Goal: Transaction & Acquisition: Book appointment/travel/reservation

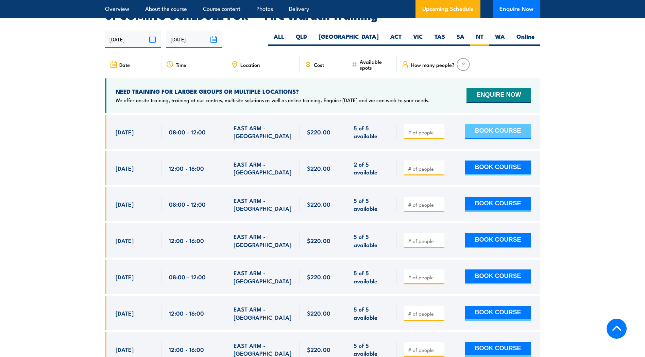
click at [502, 124] on button "BOOK COURSE" at bounding box center [498, 131] width 66 height 15
click at [433, 129] on input "number" at bounding box center [425, 132] width 34 height 7
type input "4"
click at [480, 124] on button "BOOK COURSE" at bounding box center [498, 131] width 66 height 15
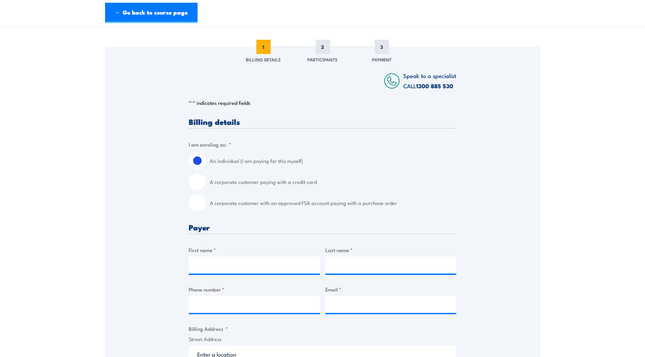
scroll to position [34, 0]
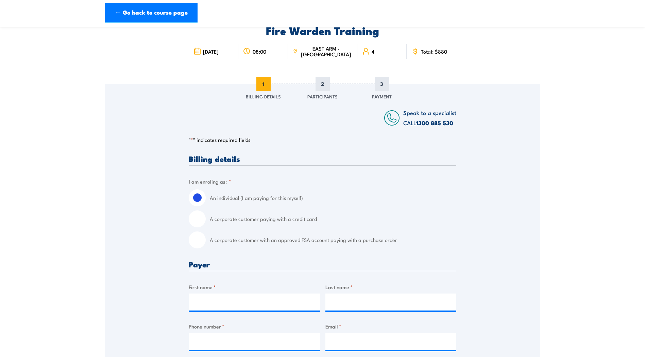
click at [204, 222] on input "A corporate customer paying with a credit card" at bounding box center [197, 219] width 17 height 17
radio input "true"
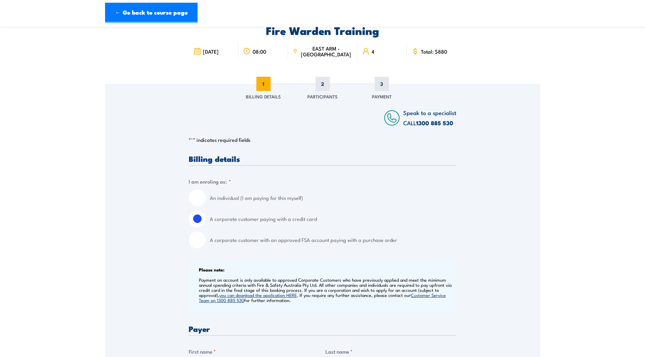
scroll to position [170, 0]
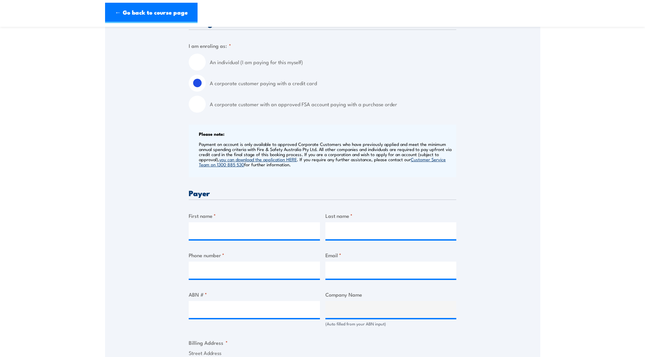
click at [201, 110] on input "A corporate customer with an approved FSA account paying with a purchase order" at bounding box center [197, 104] width 17 height 17
radio input "true"
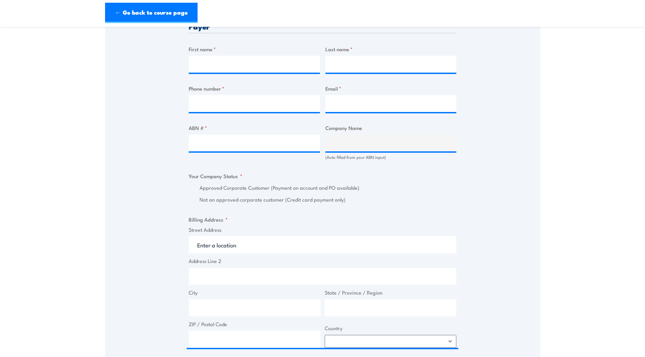
scroll to position [340, 0]
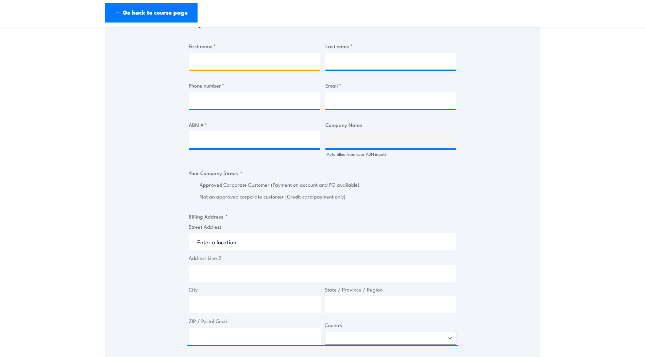
click at [222, 67] on input "First name *" at bounding box center [254, 61] width 131 height 17
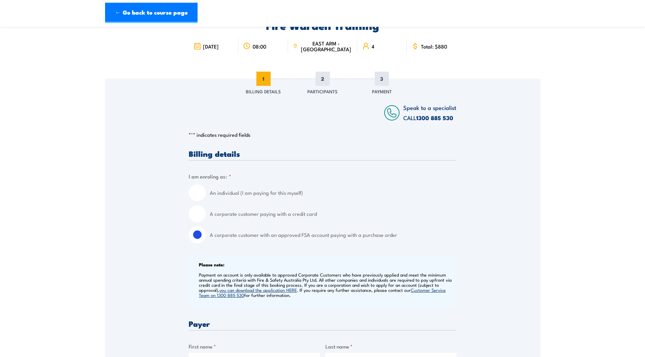
scroll to position [0, 0]
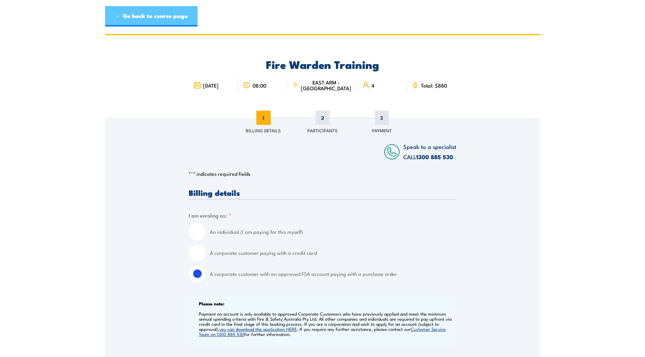
click at [159, 17] on link "← Go back to course page" at bounding box center [151, 16] width 92 height 20
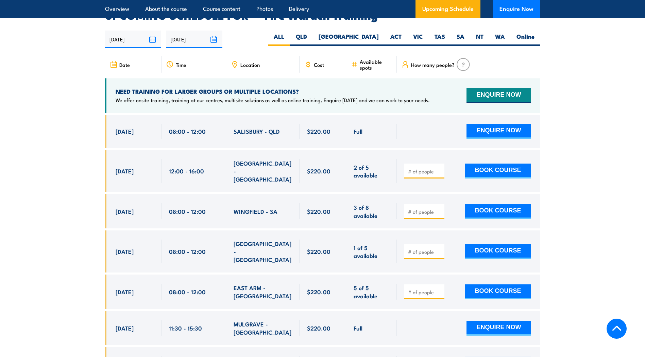
scroll to position [1264, 0]
click at [480, 33] on label "NT" at bounding box center [479, 39] width 19 height 13
click at [483, 33] on input "NT" at bounding box center [485, 35] width 4 height 4
radio input "true"
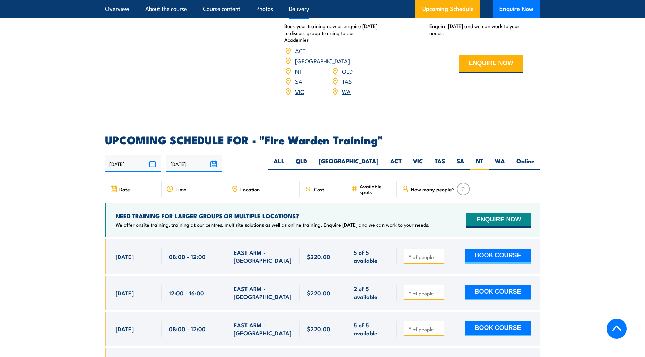
scroll to position [1230, 0]
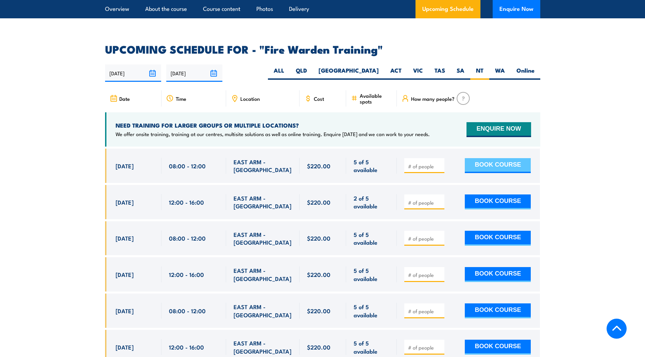
click at [517, 161] on button "BOOK COURSE" at bounding box center [498, 165] width 66 height 15
click at [423, 163] on input "number" at bounding box center [425, 166] width 34 height 7
type input "4"
click at [481, 158] on button "BOOK COURSE" at bounding box center [498, 165] width 66 height 15
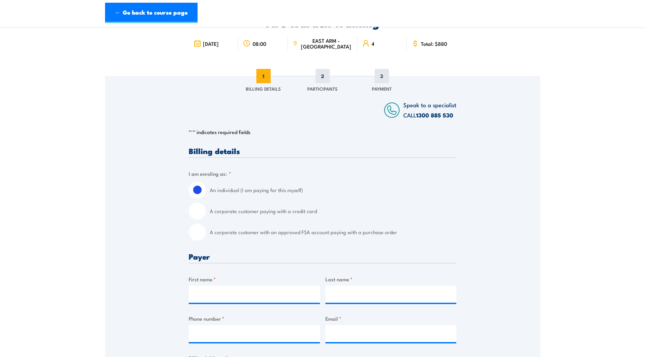
scroll to position [34, 0]
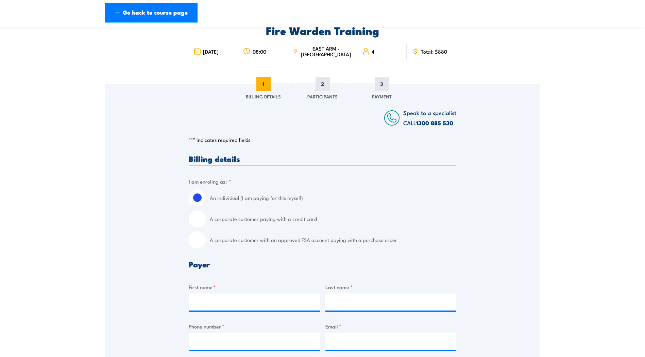
click at [396, 237] on label "A corporate customer with an approved FSA account paying with a purchase order" at bounding box center [333, 240] width 246 height 17
click at [206, 237] on input "A corporate customer with an approved FSA account paying with a purchase order" at bounding box center [197, 240] width 17 height 17
radio input "true"
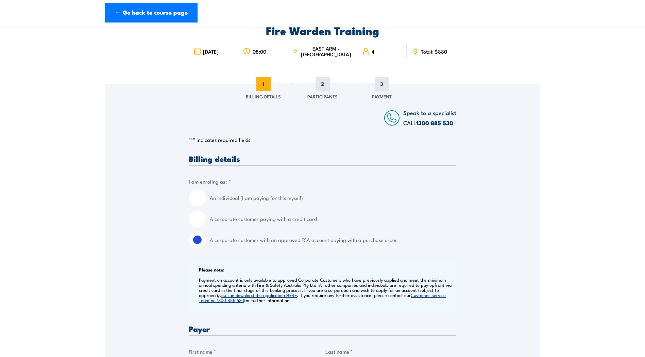
click at [403, 222] on label "A corporate customer paying with a credit card" at bounding box center [333, 219] width 246 height 17
click at [206, 222] on input "A corporate customer paying with a credit card" at bounding box center [197, 219] width 17 height 17
radio input "true"
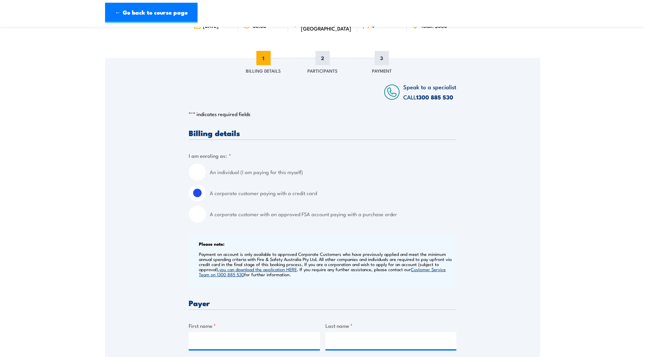
scroll to position [204, 0]
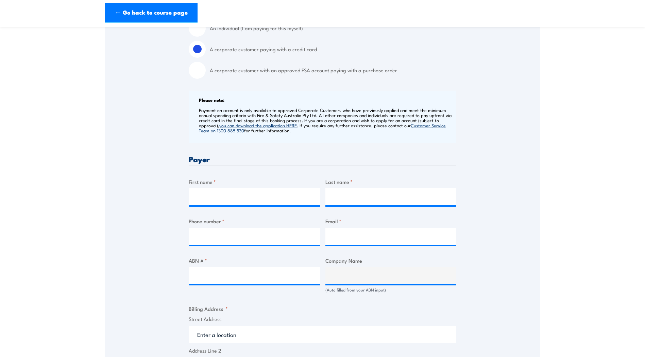
click at [197, 75] on input "A corporate customer with an approved FSA account paying with a purchase order" at bounding box center [197, 70] width 17 height 17
radio input "true"
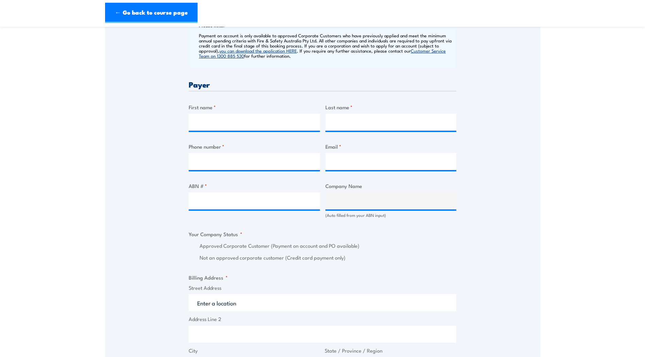
scroll to position [238, 0]
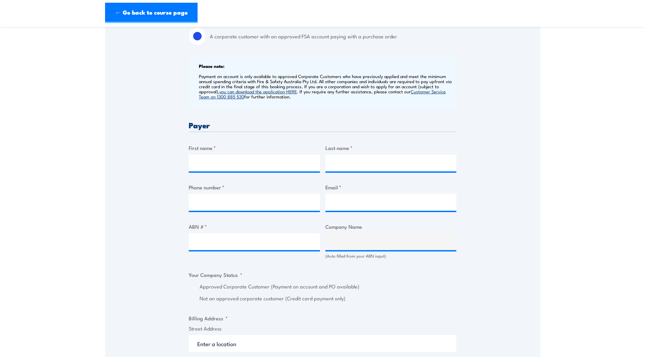
click at [548, 119] on section "Fire Warden Training [DATE] 08:00 4 " *" at bounding box center [322, 237] width 645 height 882
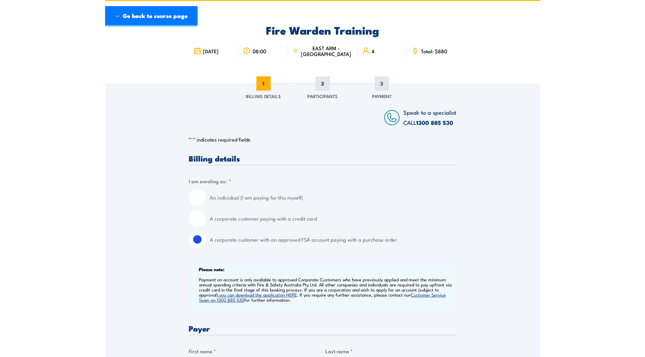
scroll to position [0, 0]
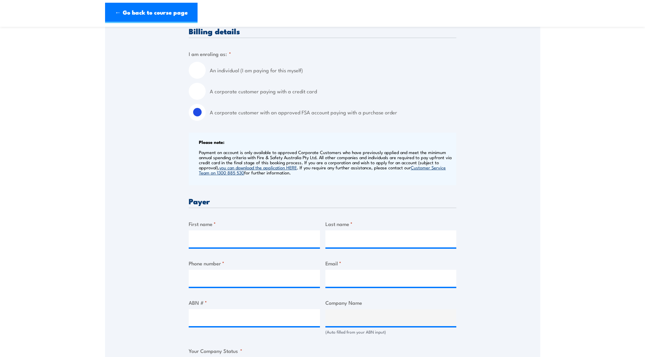
scroll to position [170, 0]
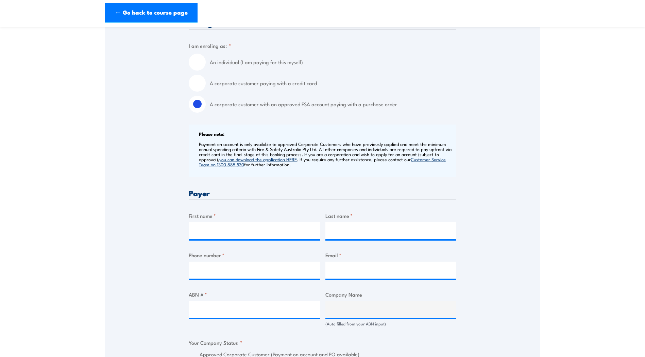
click at [495, 166] on div "Speak to a specialist CALL [PHONE_NUMBER] CALL [PHONE_NUMBER] " * " indicates r…" at bounding box center [322, 323] width 435 height 750
click at [500, 163] on div "Speak to a specialist CALL [PHONE_NUMBER] CALL [PHONE_NUMBER] " * " indicates r…" at bounding box center [322, 323] width 435 height 750
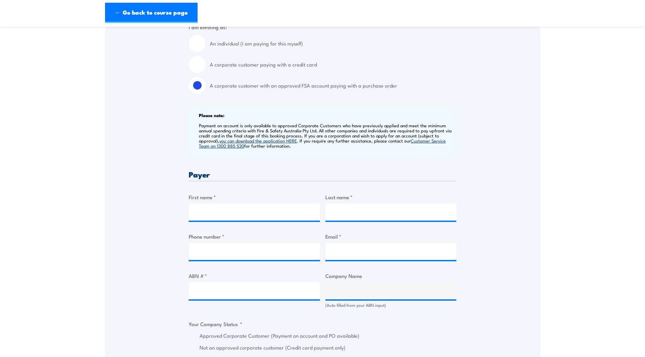
scroll to position [204, 0]
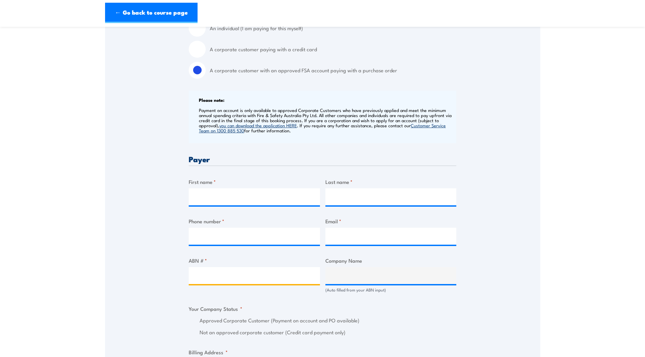
click at [263, 273] on input "ABN # *" at bounding box center [254, 275] width 131 height 17
type input "7"
click at [220, 275] on input "ABN # *" at bounding box center [254, 275] width 131 height 17
paste input "s 84 085 734 992"
type input "s 84 085 734 992"
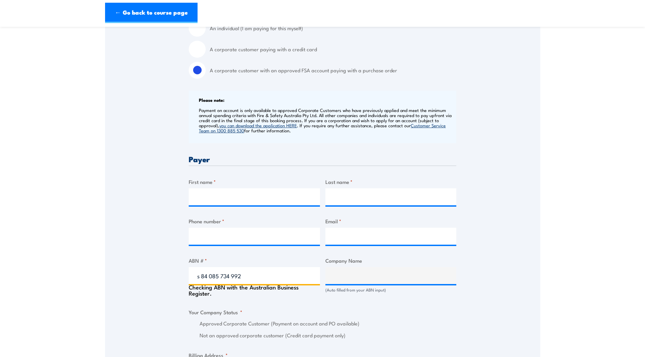
click at [203, 276] on input "s 84 085 734 992" at bounding box center [254, 275] width 131 height 17
type input "NORTHERN TERRITORY OF [GEOGRAPHIC_DATA]"
radio input "true"
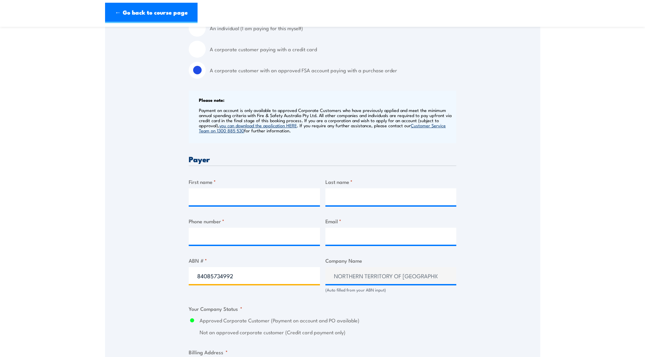
type input "84085734992"
click at [292, 294] on div "Checking ABN with the Australian Business Register." at bounding box center [254, 290] width 131 height 12
click at [284, 280] on input "84085734992" at bounding box center [254, 275] width 131 height 17
click at [250, 232] on input "Phone number *" at bounding box center [254, 236] width 131 height 17
click at [242, 197] on input "First name *" at bounding box center [254, 197] width 131 height 17
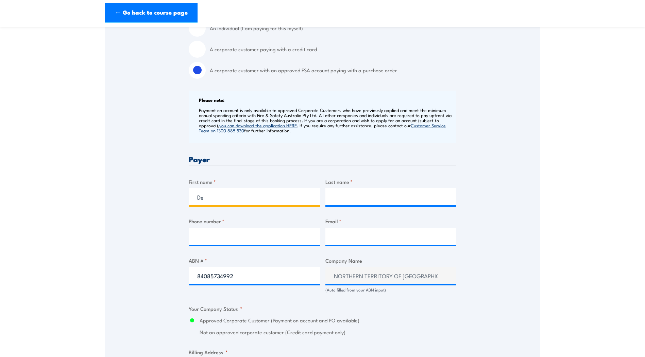
type input "D"
type input "[PERSON_NAME]"
type input "0889449200"
type input "s"
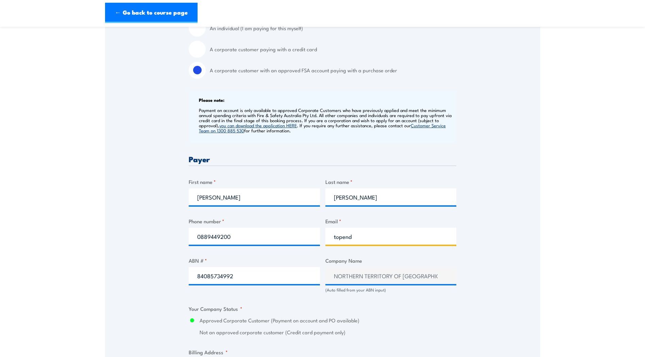
type input "[EMAIL_ADDRESS][DOMAIN_NAME]"
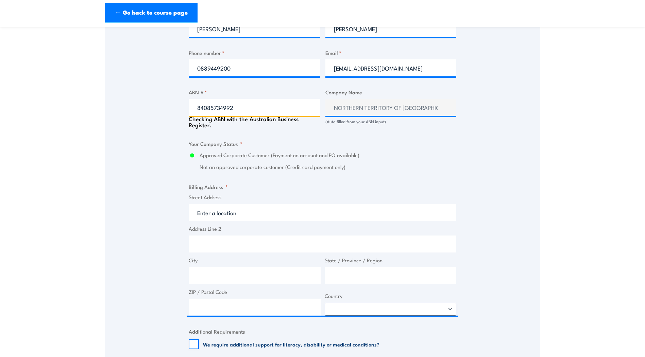
scroll to position [408, 0]
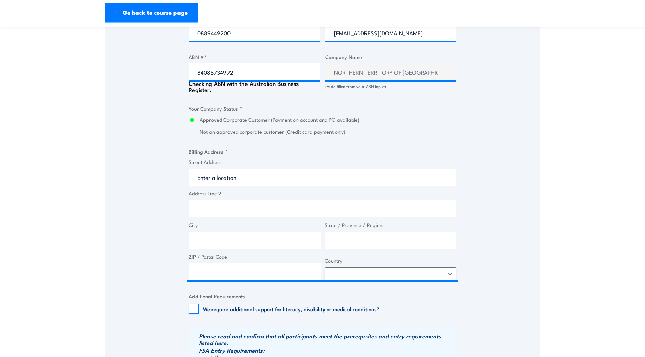
click at [455, 145] on div "Billing details I am enroling as: * An individual (I am paying for this myself)…" at bounding box center [322, 120] width 267 height 679
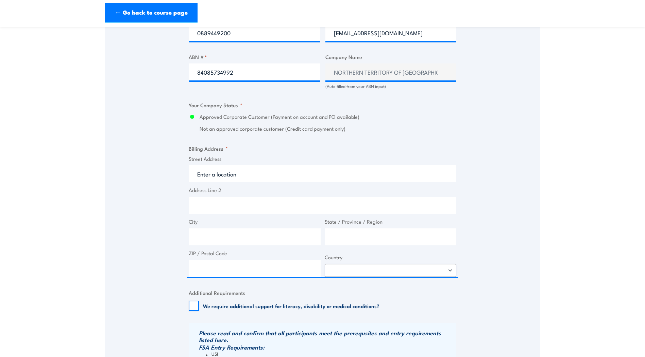
scroll to position [442, 0]
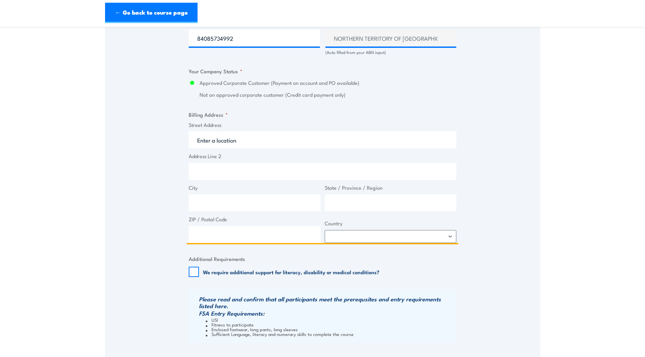
click at [258, 139] on input "Street Address" at bounding box center [322, 140] width 267 height 17
click at [230, 141] on input "Street Address" at bounding box center [322, 140] width 267 height 17
type input "GPO BOX 199"
type input "Darwin"
type input "[GEOGRAPHIC_DATA]"
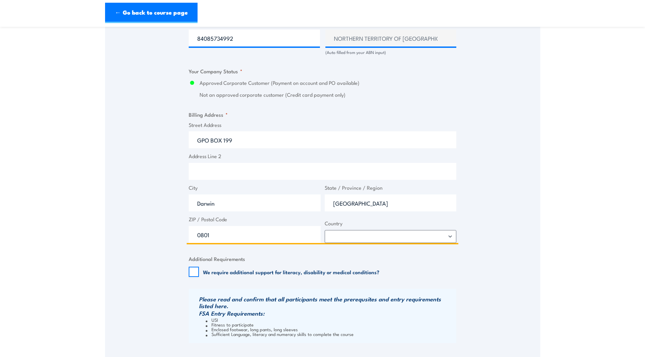
type input "0801"
select select "[GEOGRAPHIC_DATA]"
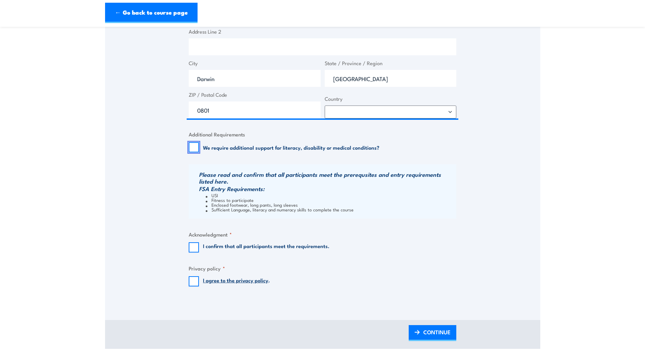
scroll to position [612, 0]
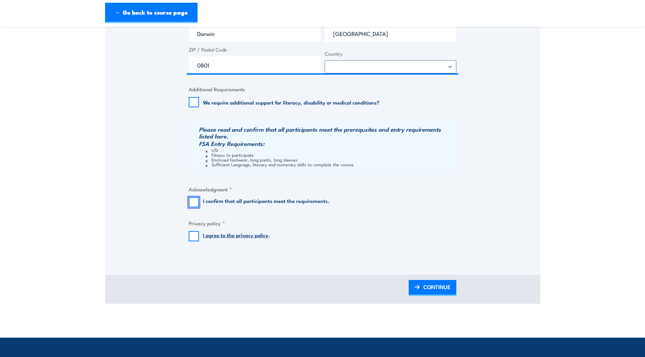
click at [190, 198] on input "I confirm that all participants meet the requirements." at bounding box center [194, 202] width 10 height 10
checkbox input "true"
click at [193, 240] on input "I agree to the privacy policy ." at bounding box center [194, 236] width 10 height 10
checkbox input "true"
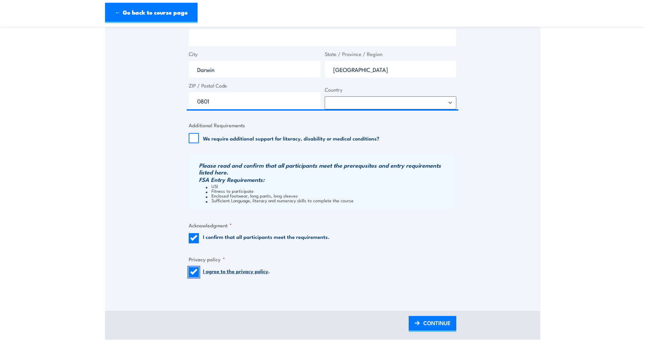
scroll to position [646, 0]
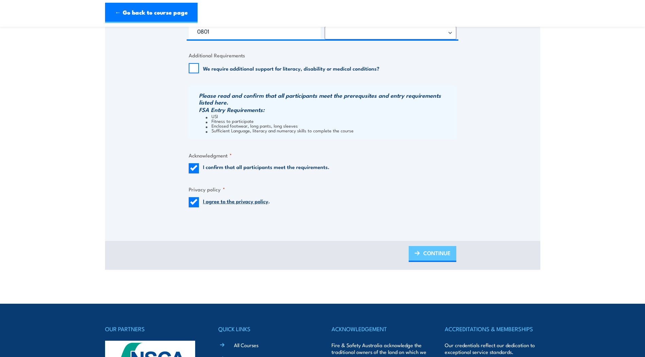
click at [411, 248] on link "CONTINUE" at bounding box center [432, 254] width 48 height 16
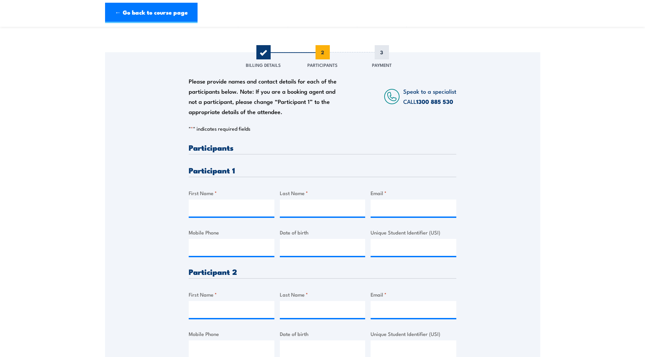
scroll to position [68, 0]
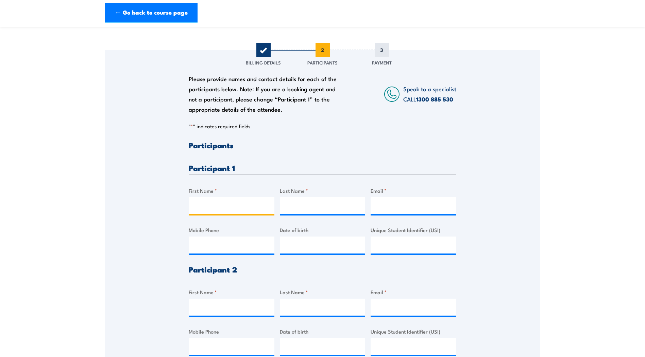
click at [255, 206] on input "First Name *" at bounding box center [232, 205] width 86 height 17
click at [232, 201] on input "First Name *" at bounding box center [232, 205] width 86 height 17
type input "Raman"
type input "Kaur"
click at [383, 201] on input "Email *" at bounding box center [413, 205] width 86 height 17
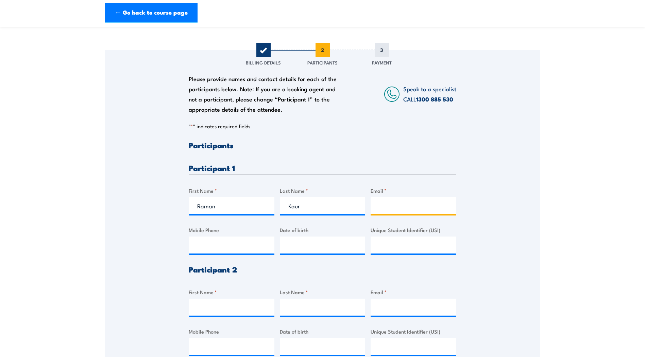
paste input "[EMAIL_ADDRESS][DOMAIN_NAME]"
type input "[EMAIL_ADDRESS][DOMAIN_NAME]"
click at [215, 251] on input "Mobile Phone" at bounding box center [232, 245] width 86 height 17
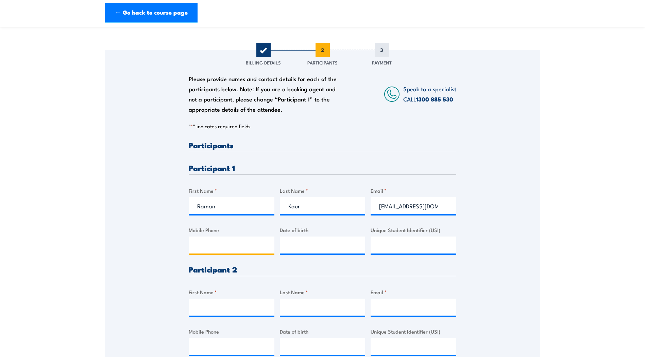
click at [215, 247] on input "Mobile Phone" at bounding box center [232, 245] width 86 height 17
click at [443, 239] on input "Unique Student Identifier (USI)" at bounding box center [413, 245] width 86 height 17
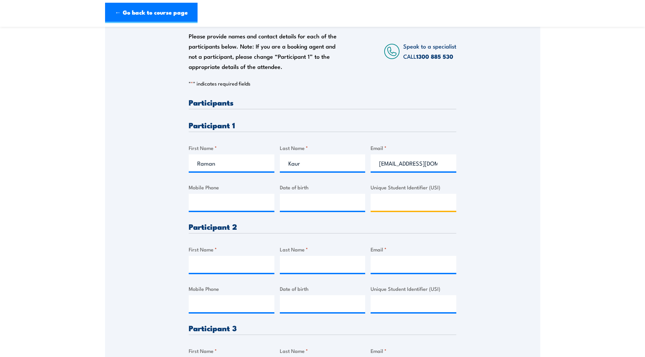
scroll to position [102, 0]
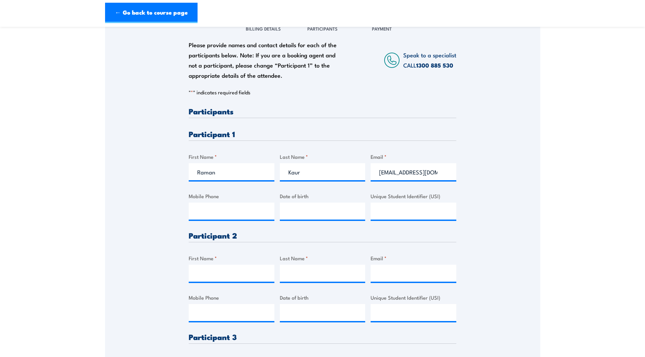
click at [501, 243] on div "Please provide names and contact details for each of the participants below. No…" at bounding box center [322, 277] width 435 height 523
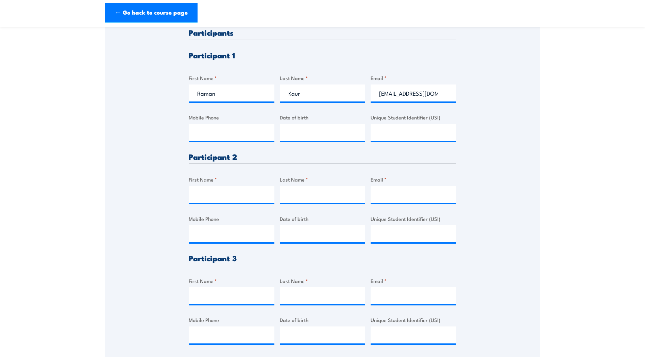
scroll to position [204, 0]
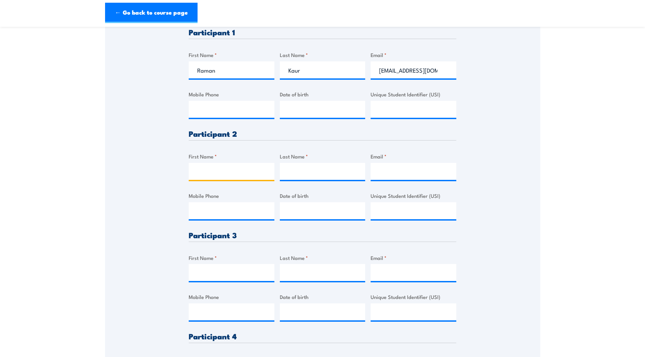
drag, startPoint x: 257, startPoint y: 179, endPoint x: 254, endPoint y: 176, distance: 3.9
click at [257, 179] on input "First Name *" at bounding box center [232, 171] width 86 height 17
drag, startPoint x: 227, startPoint y: 177, endPoint x: 227, endPoint y: 171, distance: 6.5
click at [227, 177] on input "First Name *" at bounding box center [232, 171] width 86 height 17
type input "[PERSON_NAME]"
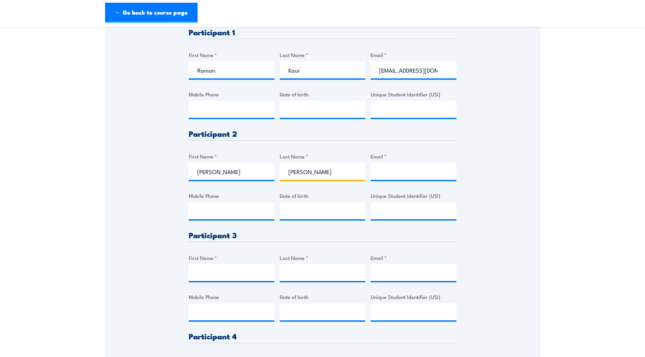
type input "[PERSON_NAME]"
click at [384, 169] on input "Email *" at bounding box center [413, 171] width 86 height 17
paste input "[PERSON_NAME][EMAIL_ADDRESS][DOMAIN_NAME]"
type input "[PERSON_NAME][EMAIL_ADDRESS][DOMAIN_NAME]"
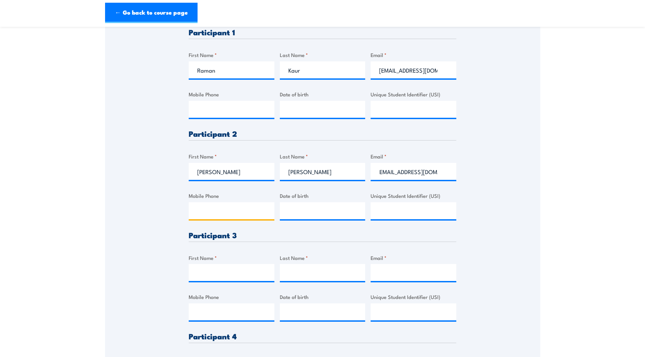
click at [222, 213] on input "Mobile Phone" at bounding box center [232, 211] width 86 height 17
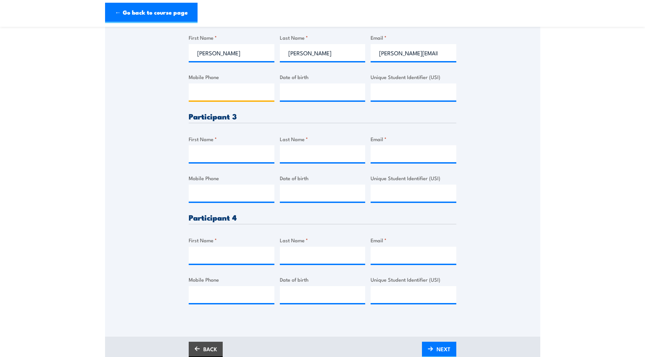
scroll to position [340, 0]
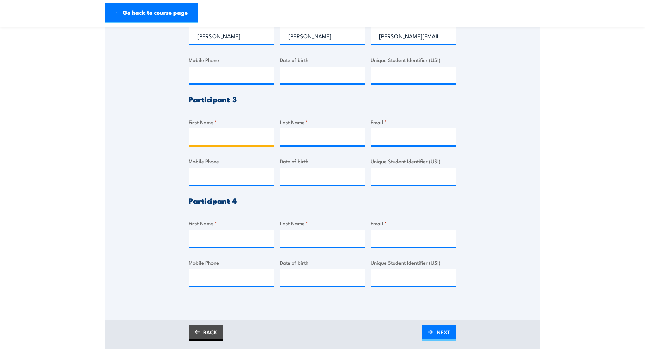
click at [205, 140] on input "First Name *" at bounding box center [232, 136] width 86 height 17
type input "Rose"
type input "R"
type input "Green"
click at [436, 141] on input "Email *" at bounding box center [413, 136] width 86 height 17
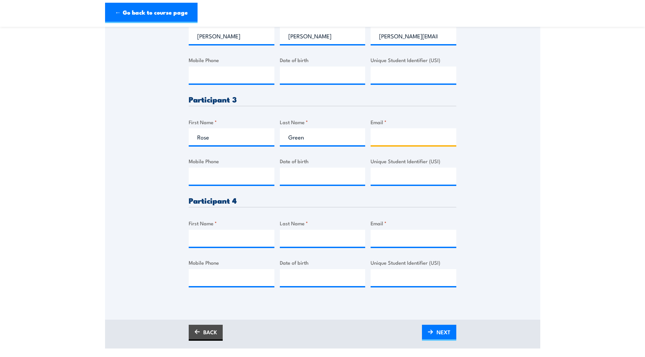
paste input "[EMAIL_ADDRESS][DOMAIN_NAME]"
type input "[EMAIL_ADDRESS][DOMAIN_NAME]"
type input "__/__/____"
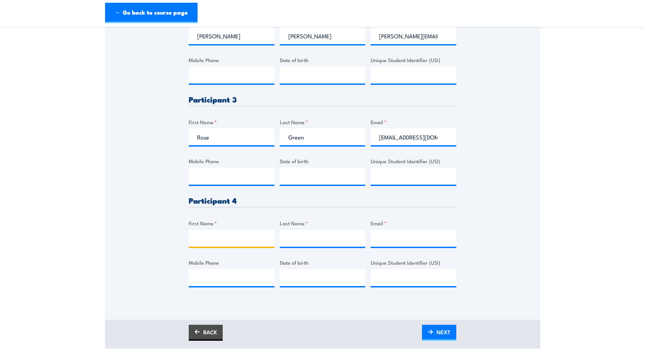
click at [213, 238] on input "First Name *" at bounding box center [232, 238] width 86 height 17
type input "d"
type input "[PERSON_NAME]"
click at [430, 233] on input "Email *" at bounding box center [413, 238] width 86 height 17
paste input "[PERSON_NAME][EMAIL_ADDRESS][DOMAIN_NAME]"
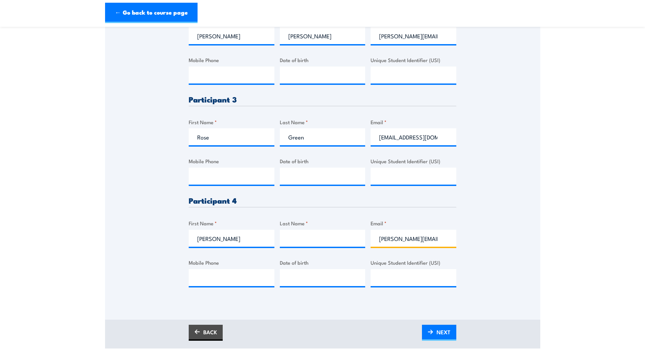
scroll to position [0, 45]
type input "[PERSON_NAME][EMAIL_ADDRESS][DOMAIN_NAME]"
click at [329, 236] on input "Last Name *" at bounding box center [323, 238] width 86 height 17
type input "Mohrwinkel"
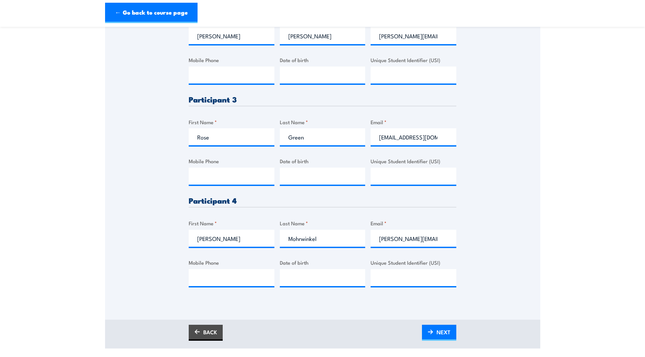
click at [488, 222] on div "Please provide names and contact details for each of the participants below. No…" at bounding box center [322, 39] width 435 height 523
click at [485, 257] on div "Please provide names and contact details for each of the participants below. No…" at bounding box center [322, 39] width 435 height 523
click at [449, 335] on span "NEXT" at bounding box center [443, 332] width 14 height 18
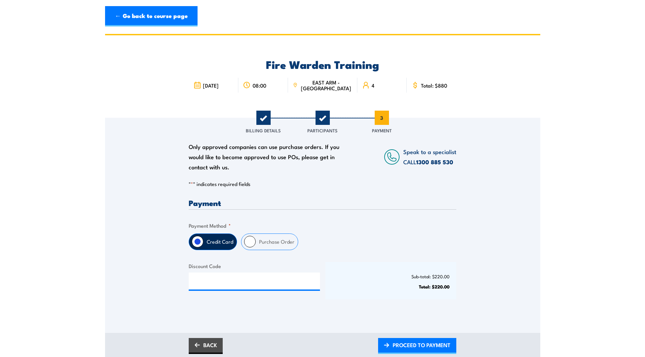
click at [368, 289] on p "Total: $220.00" at bounding box center [391, 286] width 118 height 5
click at [285, 283] on input "Discount Code" at bounding box center [254, 281] width 131 height 17
drag, startPoint x: 267, startPoint y: 227, endPoint x: 265, endPoint y: 235, distance: 8.3
click at [266, 227] on fieldset "Payment Method * Credit Card Purchase Order" at bounding box center [322, 236] width 267 height 29
click at [264, 240] on label "Purchase Order" at bounding box center [277, 242] width 42 height 16
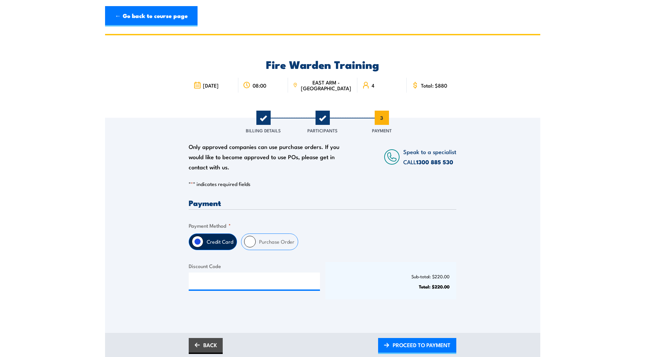
click at [256, 240] on input "Purchase Order" at bounding box center [250, 242] width 12 height 12
radio input "true"
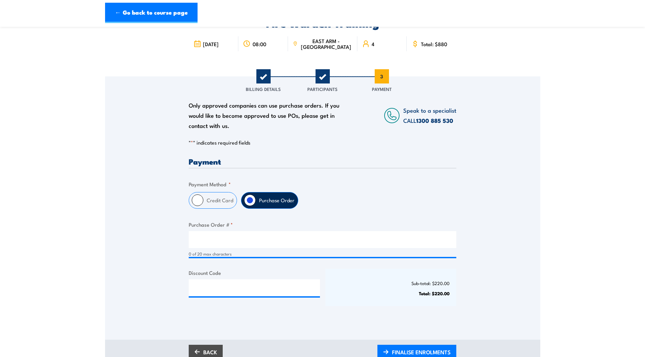
scroll to position [102, 0]
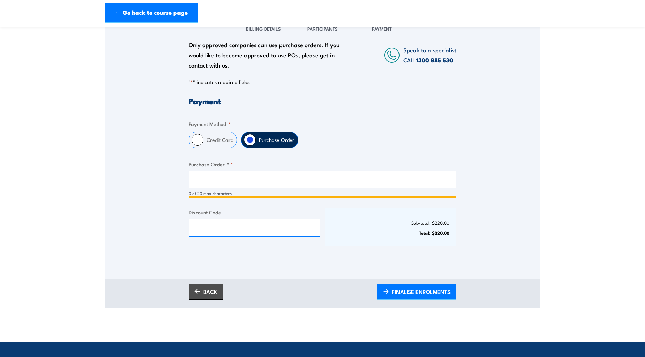
click at [268, 177] on input "Purchase Order # *" at bounding box center [322, 179] width 267 height 17
paste input "NTG2535003041"
type input "NTG2535003041"
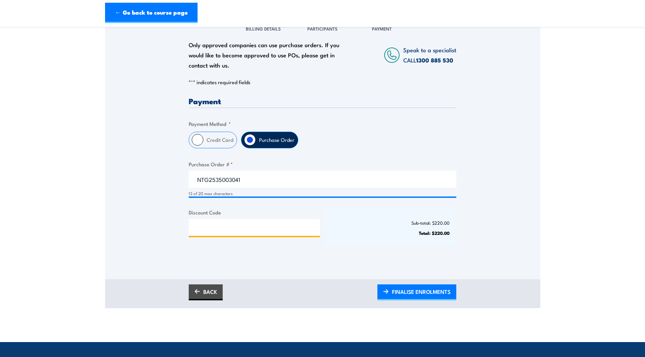
click at [249, 224] on input "Discount Code" at bounding box center [254, 227] width 131 height 17
drag, startPoint x: 305, startPoint y: 206, endPoint x: 375, endPoint y: 280, distance: 102.4
click at [306, 207] on div "Payment Only approved companies can use purchase orders. If you would like to b…" at bounding box center [322, 177] width 267 height 161
click at [332, 246] on div "Sub-total: $220.00 Total: $220.00" at bounding box center [390, 227] width 131 height 37
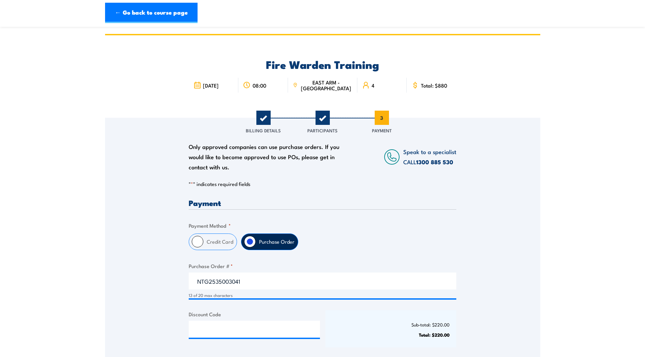
scroll to position [68, 0]
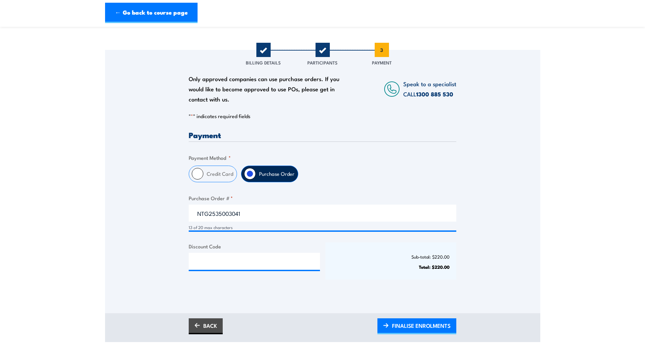
click at [459, 309] on div "Only approved companies can use purchase orders. If you would like to become ap…" at bounding box center [322, 182] width 435 height 264
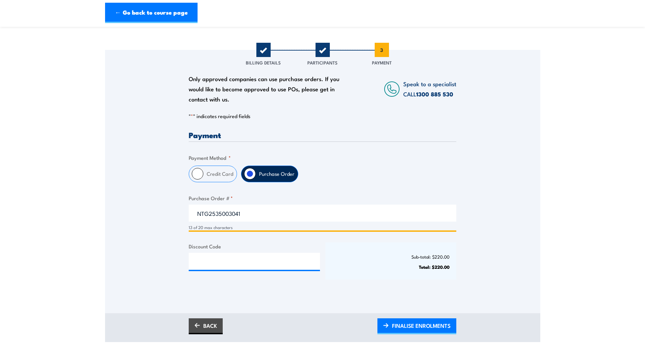
click at [272, 206] on input "NTG2535003041" at bounding box center [322, 213] width 267 height 17
click at [256, 205] on input "NTG2535003041" at bounding box center [322, 213] width 267 height 17
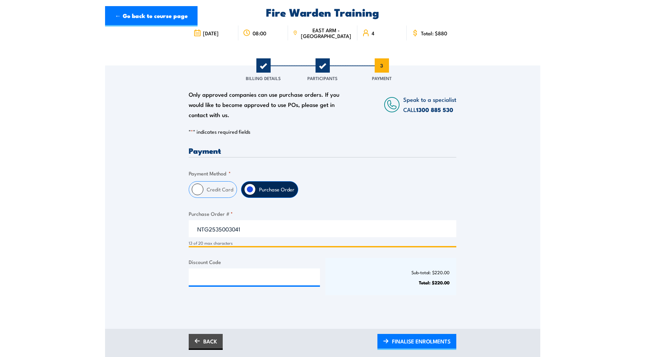
scroll to position [136, 0]
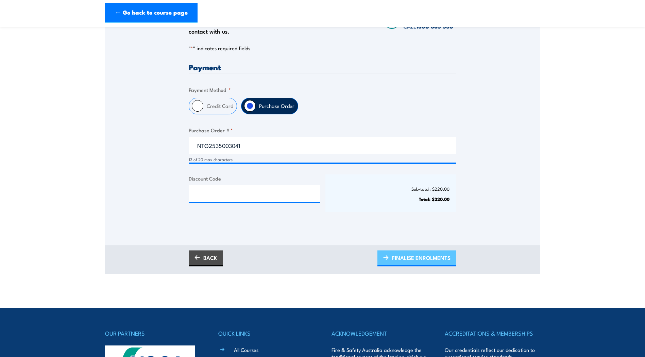
click at [432, 262] on span "FINALISE ENROLMENTS" at bounding box center [421, 258] width 58 height 18
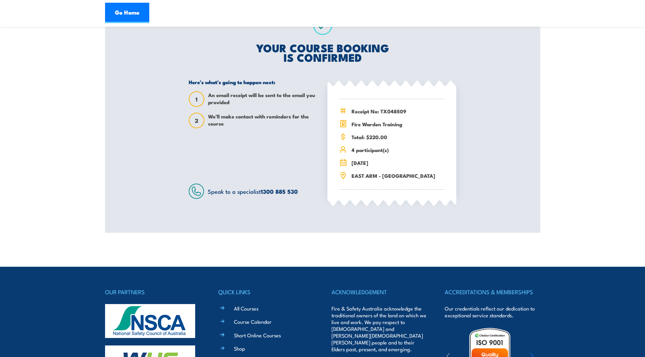
drag, startPoint x: 0, startPoint y: 0, endPoint x: 347, endPoint y: 245, distance: 424.4
click at [347, 245] on body "Go Home Fire Warden Training 08:00 4 1 2" at bounding box center [322, 76] width 645 height 357
click at [345, 247] on body "Go Home Fire Warden Training 08:00 4 1 2" at bounding box center [322, 76] width 645 height 357
